Goal: Information Seeking & Learning: Learn about a topic

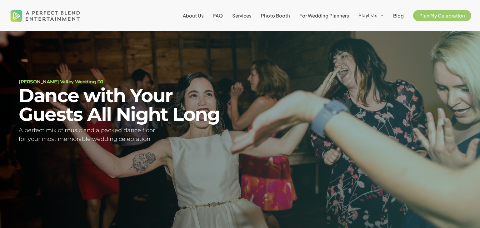
scroll to position [37, 0]
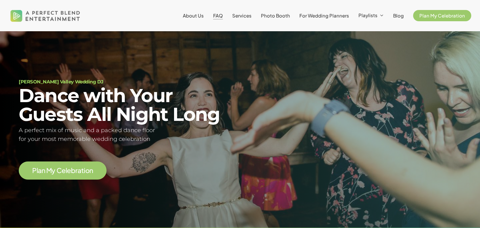
click at [222, 14] on span "FAQ" at bounding box center [218, 15] width 10 height 6
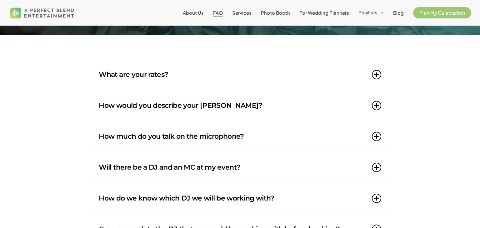
scroll to position [88, 0]
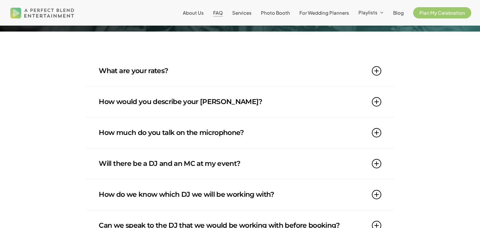
click at [189, 79] on link "What are your rates?" at bounding box center [240, 71] width 282 height 31
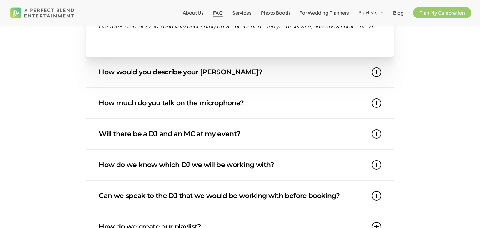
scroll to position [152, 0]
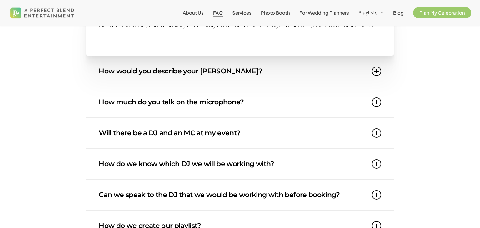
click at [185, 81] on link "How would you describe your [PERSON_NAME]?" at bounding box center [240, 71] width 282 height 31
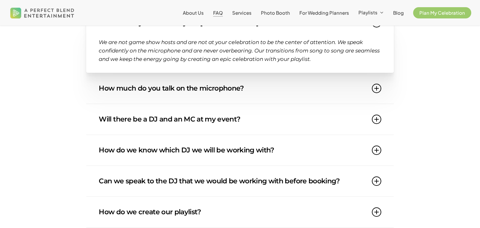
scroll to position [166, 0]
click at [184, 85] on link "How much do you talk on the microphone?" at bounding box center [240, 88] width 282 height 31
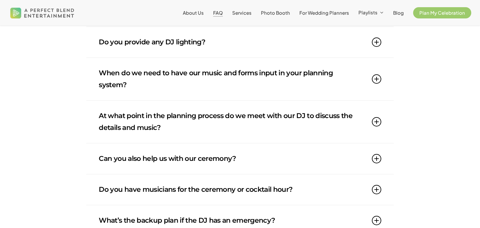
scroll to position [430, 0]
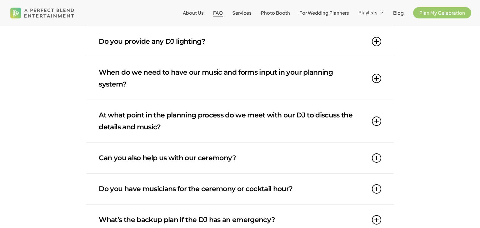
click at [180, 31] on link "Do you provide any DJ lighting?" at bounding box center [240, 41] width 282 height 31
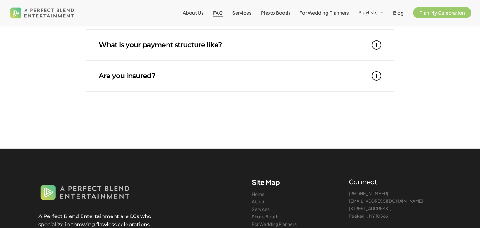
scroll to position [658, 0]
click at [188, 47] on link "What is your payment structure like?" at bounding box center [240, 45] width 282 height 31
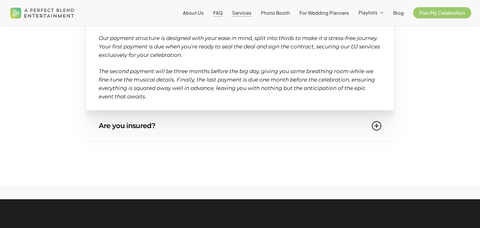
click at [250, 11] on span "Services" at bounding box center [241, 13] width 19 height 6
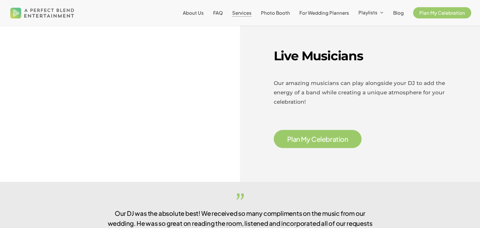
scroll to position [966, 0]
